Goal: Task Accomplishment & Management: Manage account settings

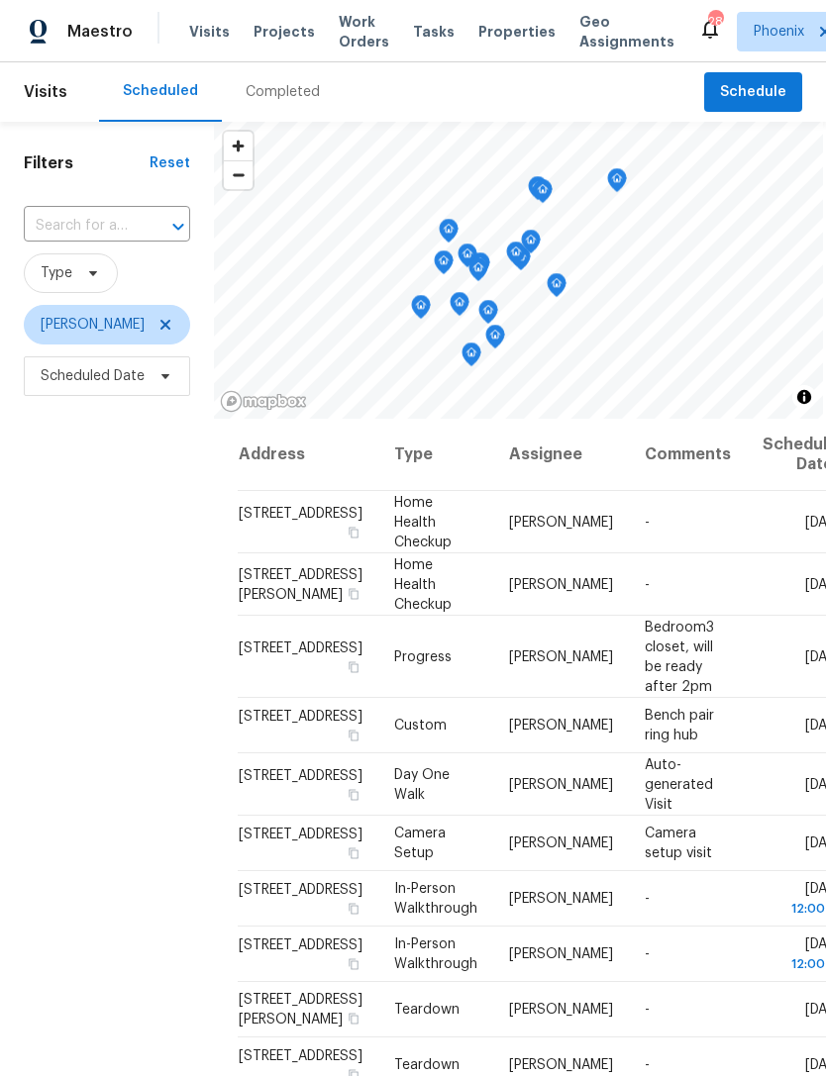
scroll to position [191, 0]
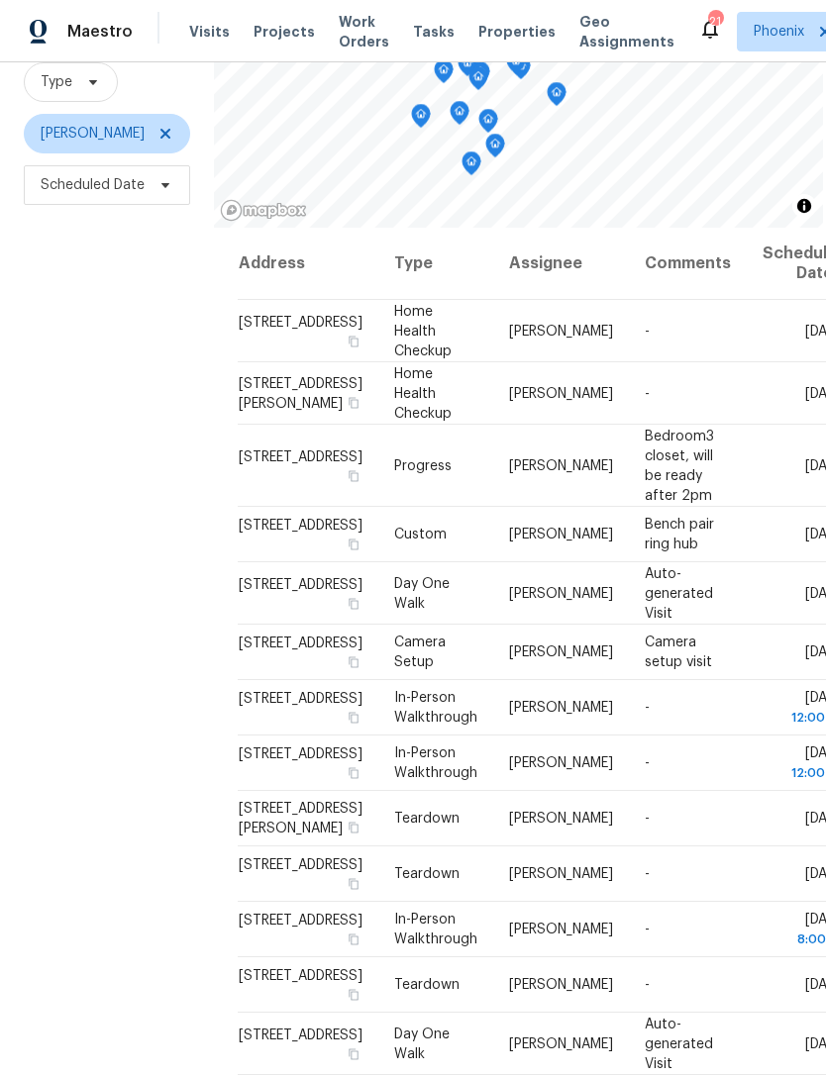
click at [0, 0] on icon at bounding box center [0, 0] width 0 height 0
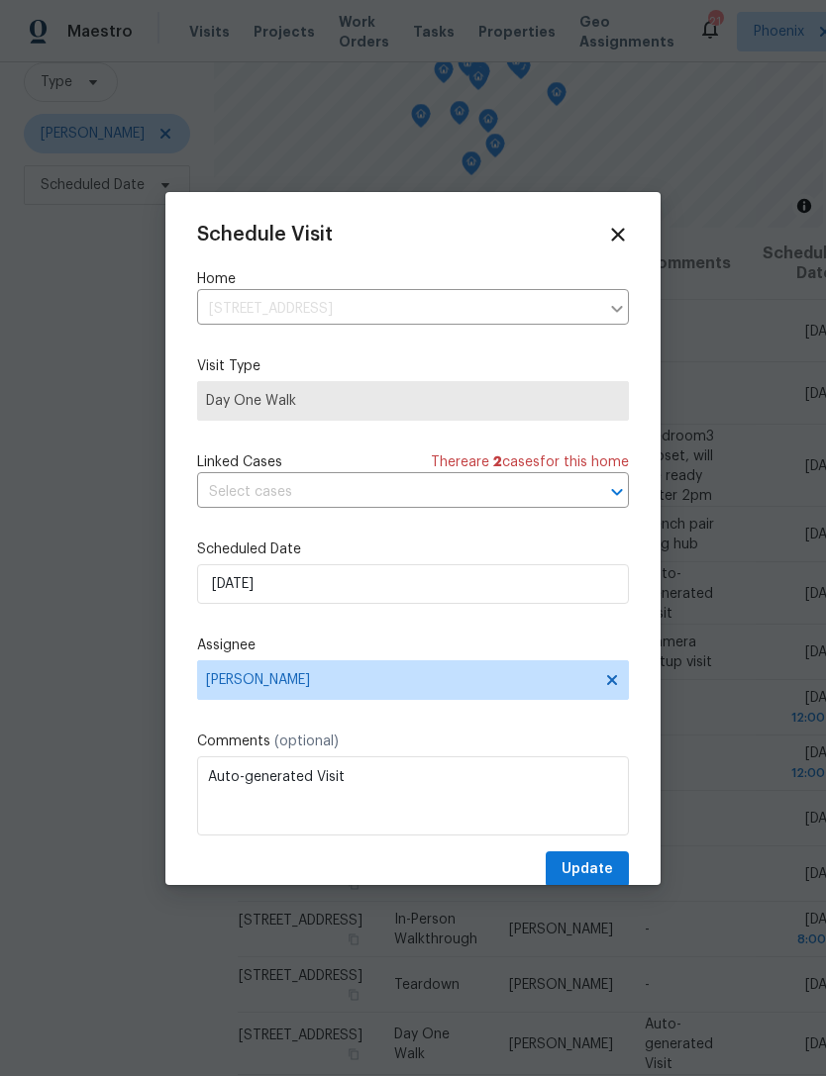
click at [620, 233] on icon at bounding box center [617, 234] width 13 height 13
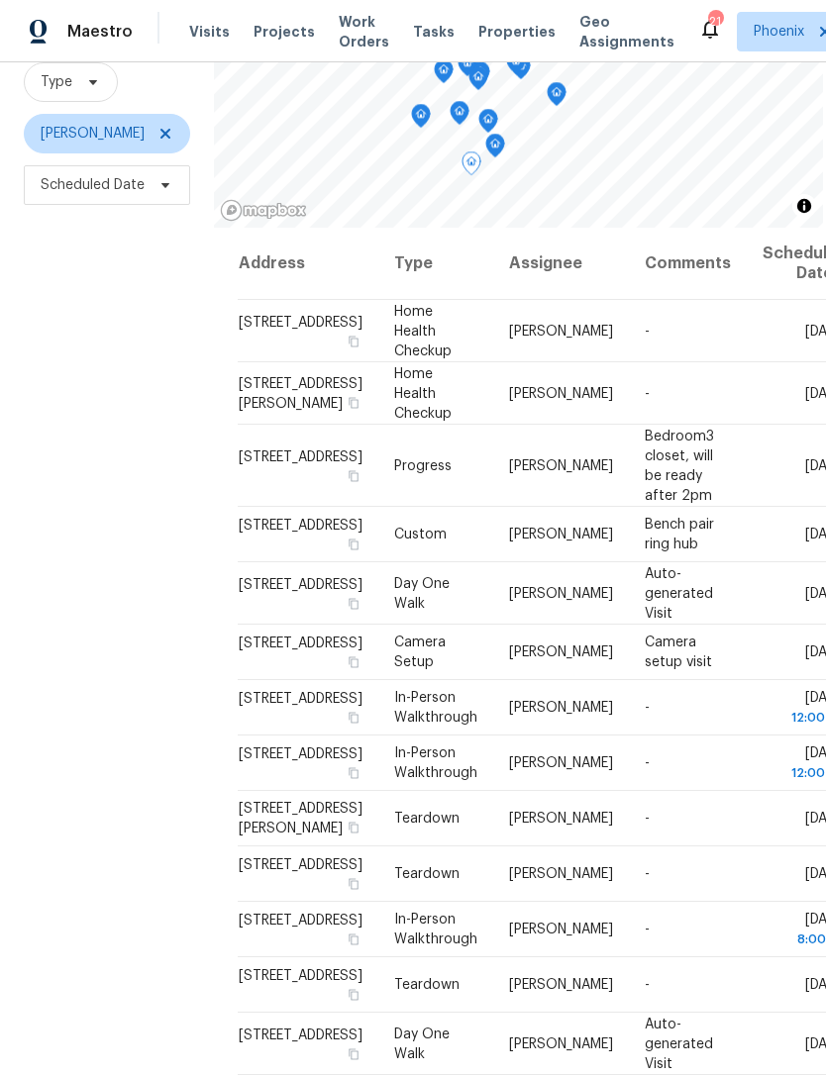
click at [0, 0] on icon at bounding box center [0, 0] width 0 height 0
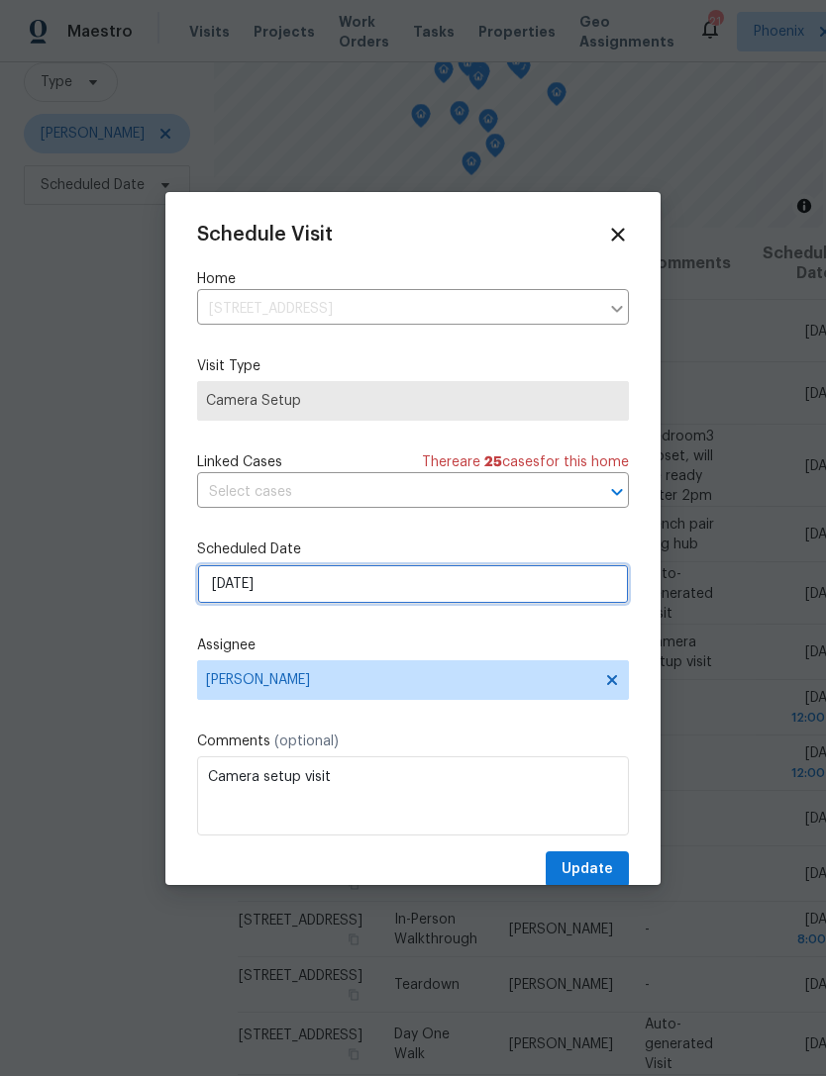
click at [357, 584] on input "10/7/2025" at bounding box center [413, 584] width 432 height 40
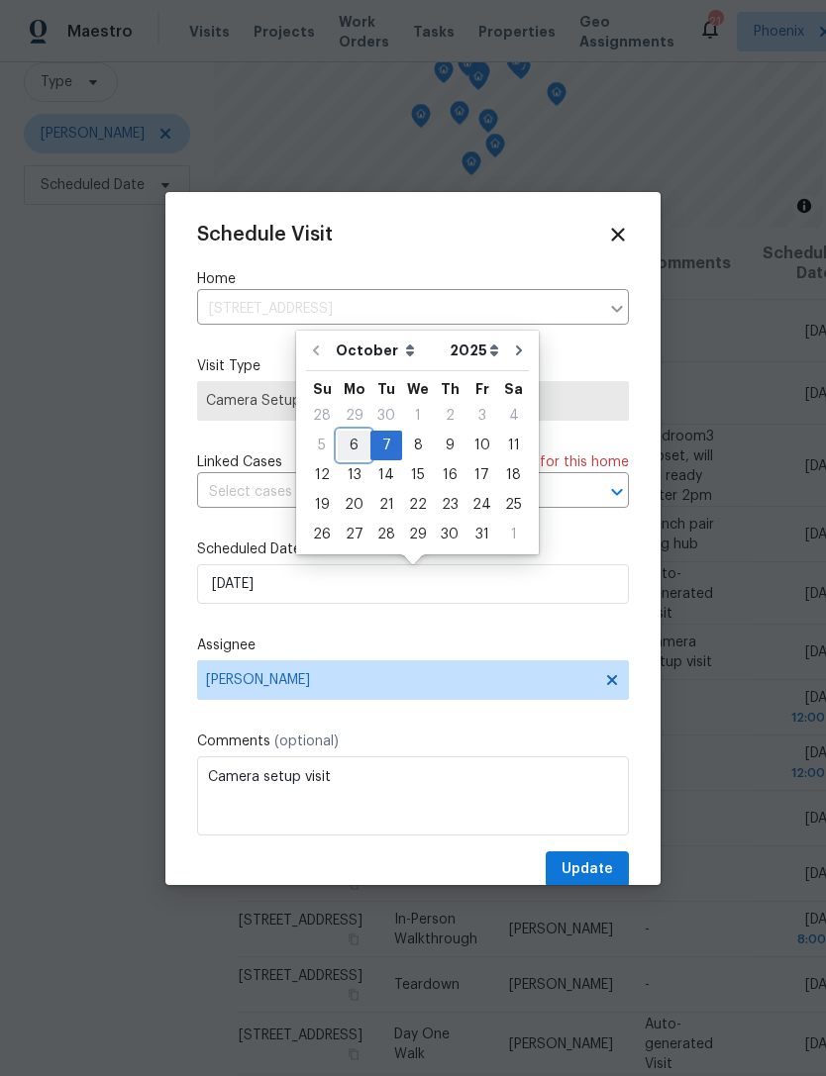
click at [355, 448] on div "6" at bounding box center [354, 446] width 33 height 28
type input "10/6/2025"
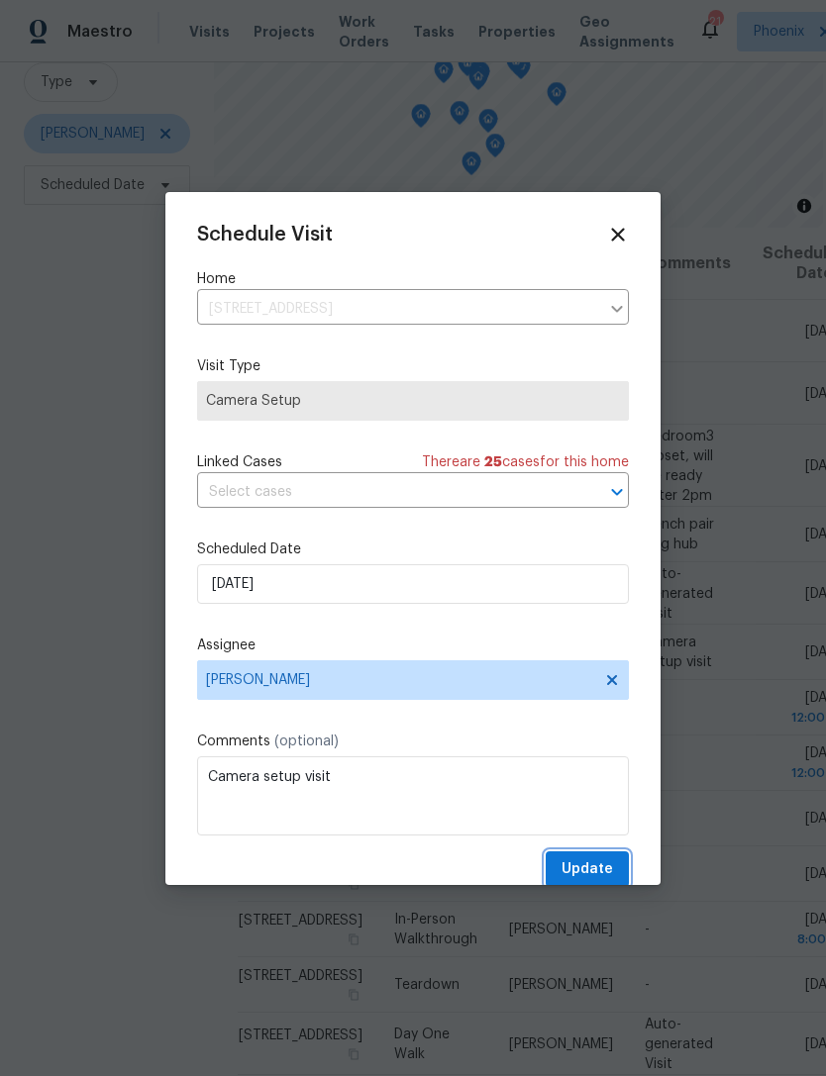
click at [580, 876] on span "Update" at bounding box center [586, 869] width 51 height 25
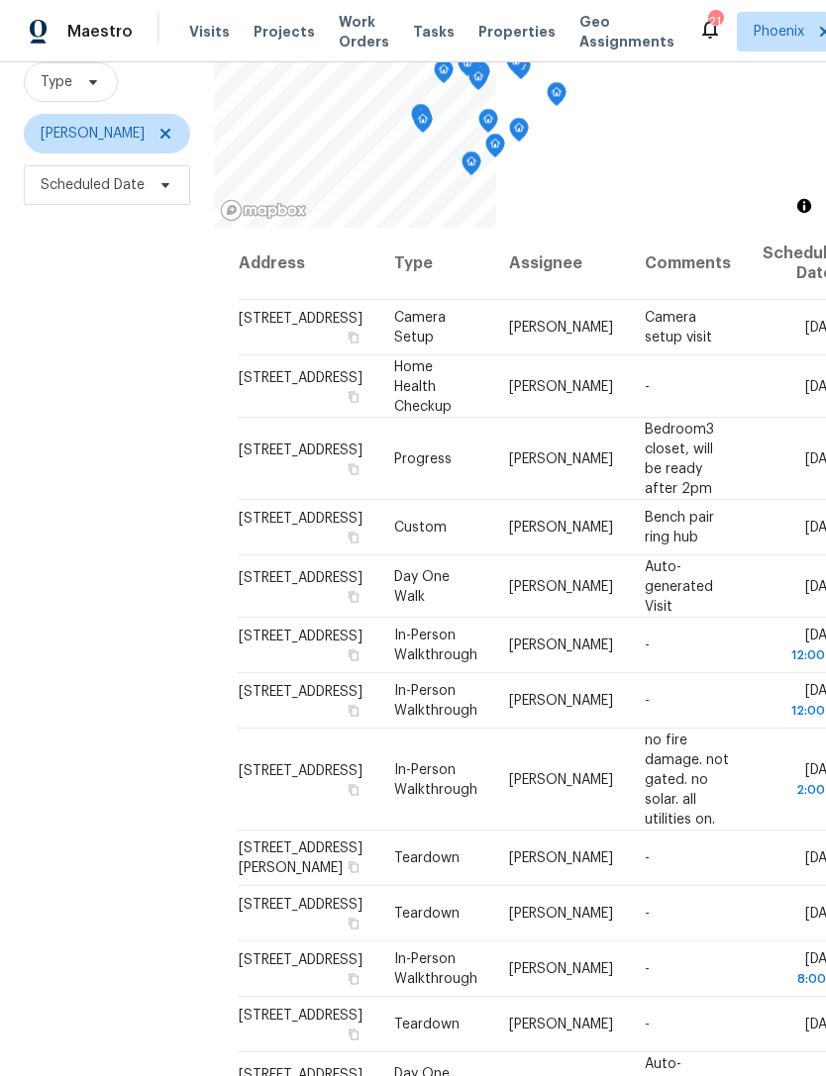
scroll to position [106, 0]
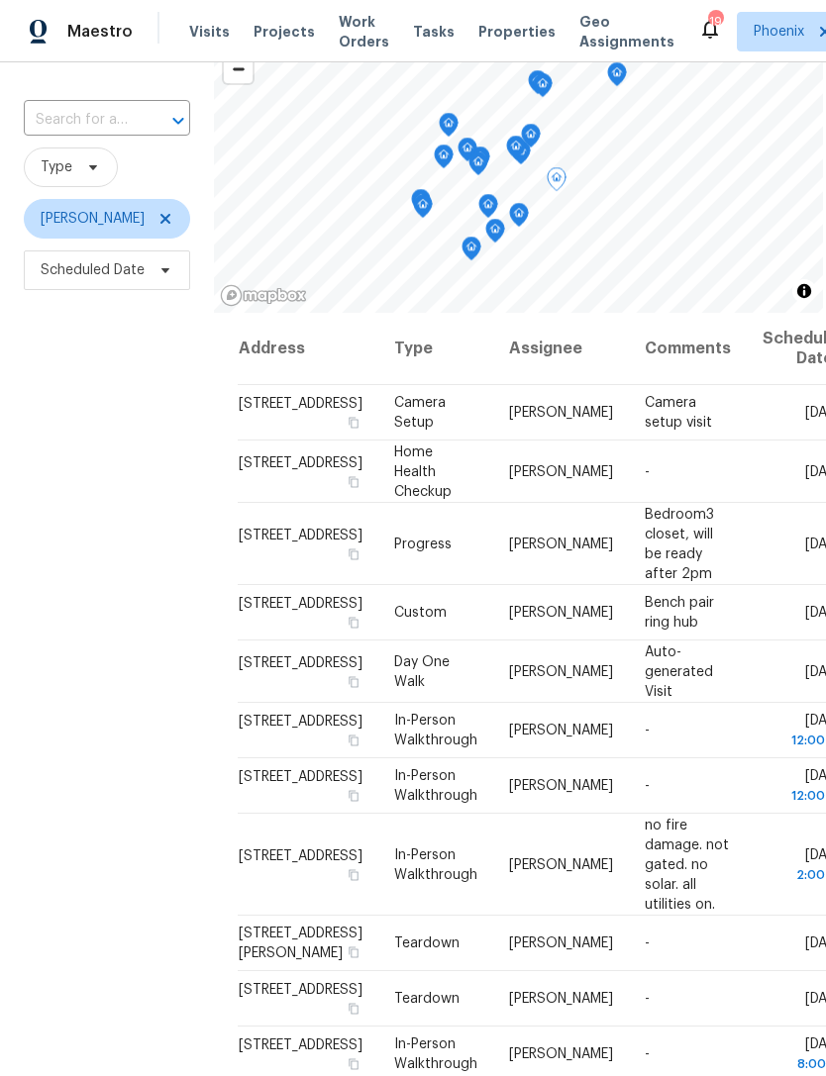
click at [792, 585] on td "Mon, Oct 06" at bounding box center [796, 544] width 101 height 82
